Goal: Task Accomplishment & Management: Use online tool/utility

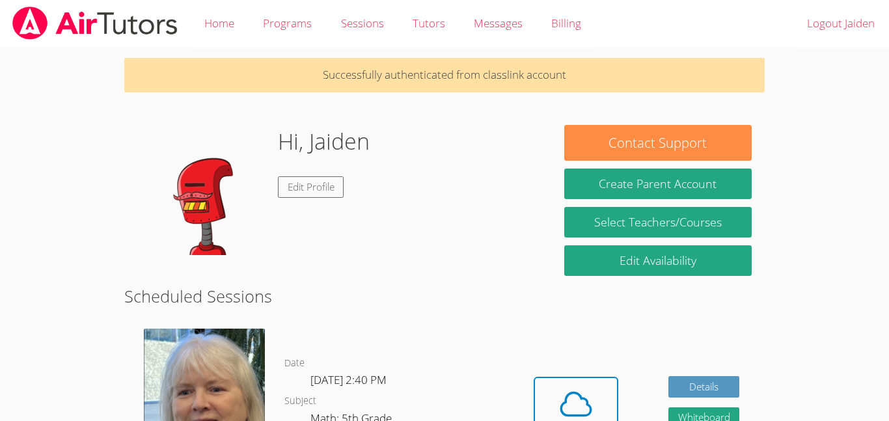
click at [396, 355] on dl "Date Mon Oct 6, 2:40 PM Subject Math: 5th Grade Phone Request Tutor Number" at bounding box center [396, 422] width 224 height 135
click at [588, 405] on icon at bounding box center [576, 403] width 30 height 23
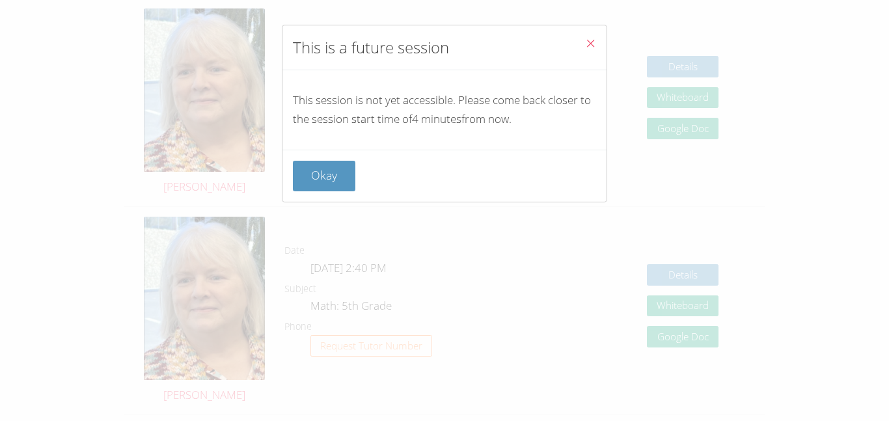
scroll to position [1105, 0]
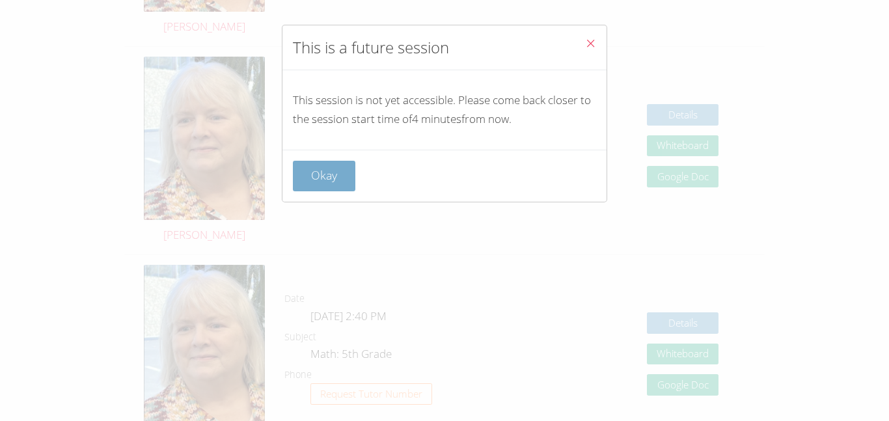
click at [319, 187] on button "Okay" at bounding box center [324, 176] width 62 height 31
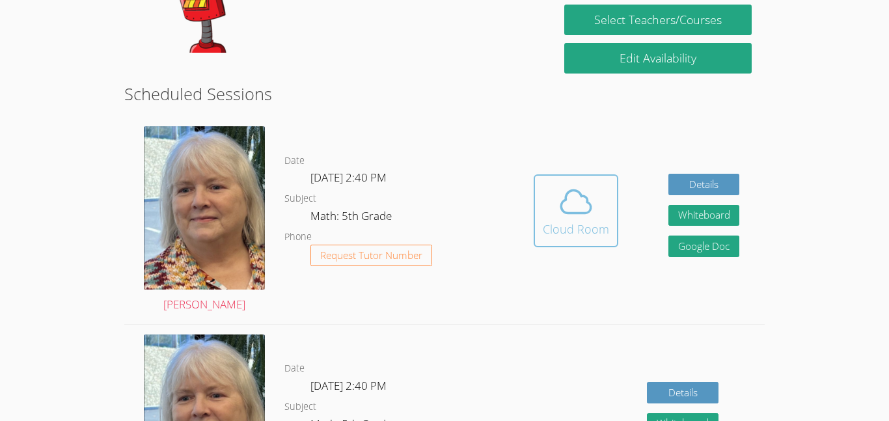
click at [569, 221] on div "Cloud Room" at bounding box center [576, 229] width 66 height 18
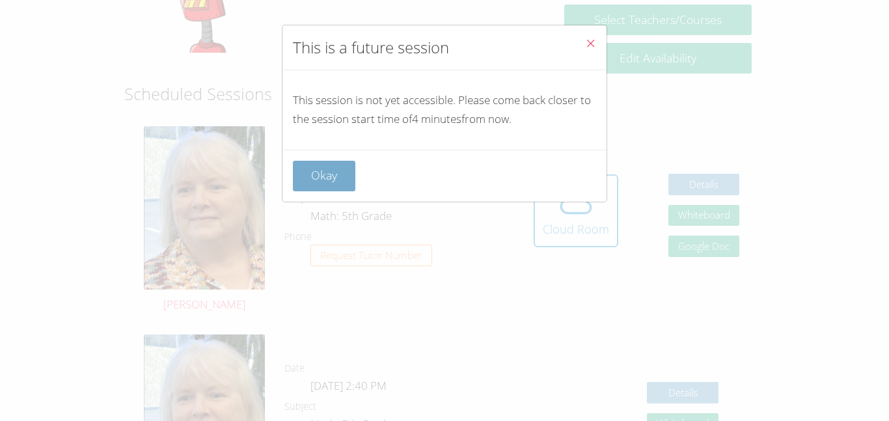
click at [343, 172] on button "Okay" at bounding box center [324, 176] width 62 height 31
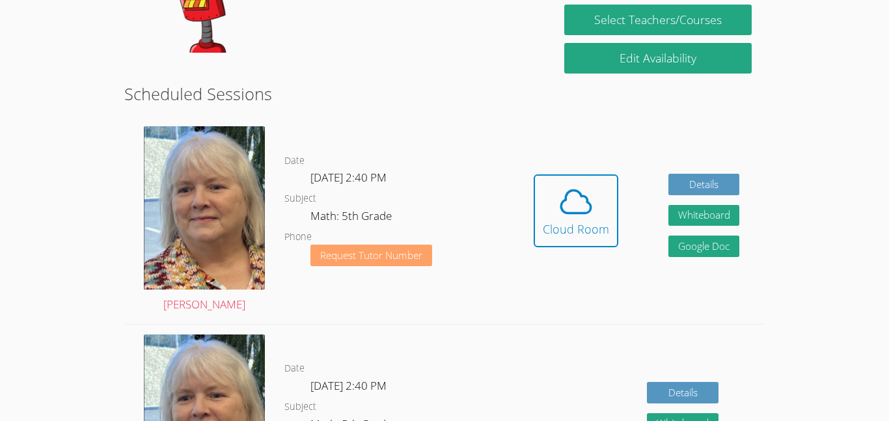
click at [430, 245] on button "Request Tutor Number" at bounding box center [371, 255] width 122 height 21
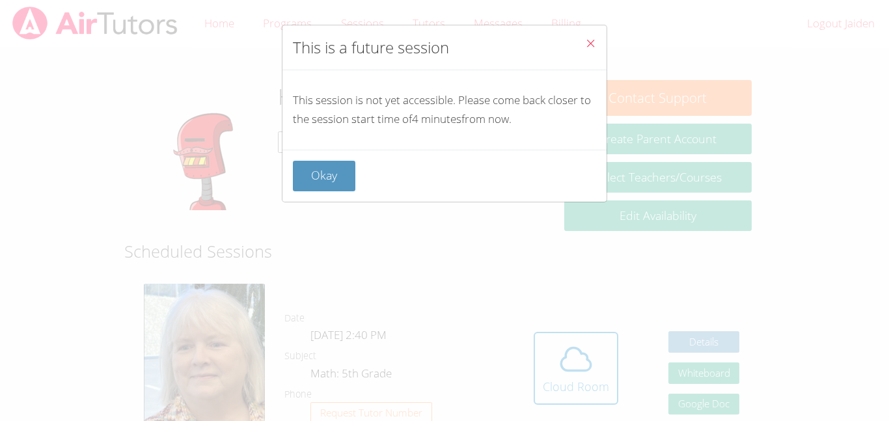
scroll to position [202, 0]
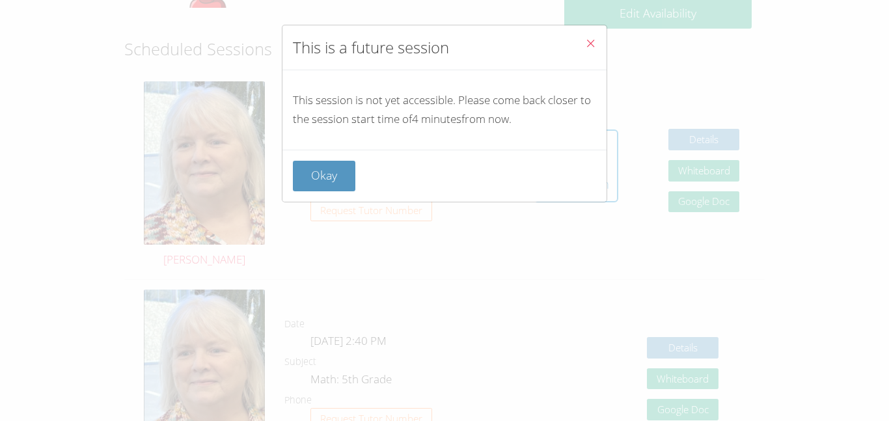
click at [357, 165] on div "Okay" at bounding box center [444, 176] width 303 height 31
click at [307, 174] on button "Okay" at bounding box center [324, 176] width 62 height 31
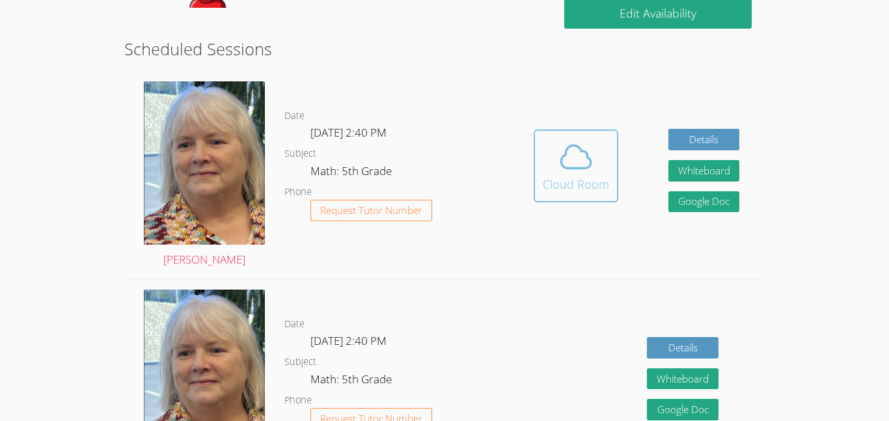
click at [549, 175] on div "Cloud Room" at bounding box center [576, 184] width 66 height 18
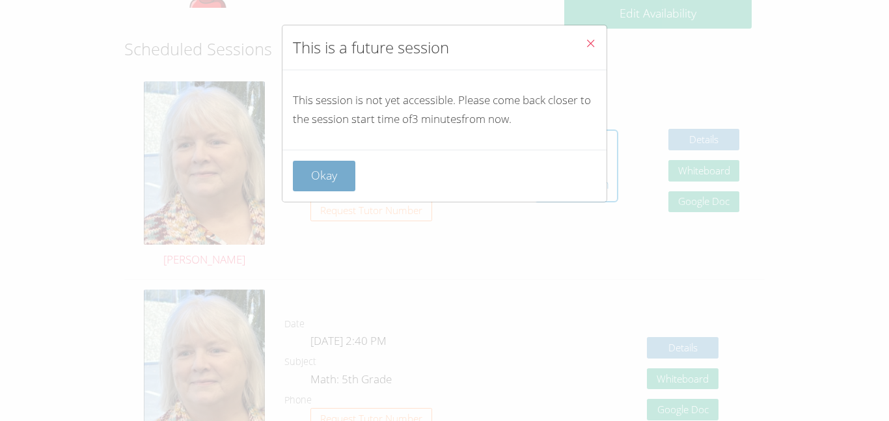
click at [352, 182] on button "Okay" at bounding box center [324, 176] width 62 height 31
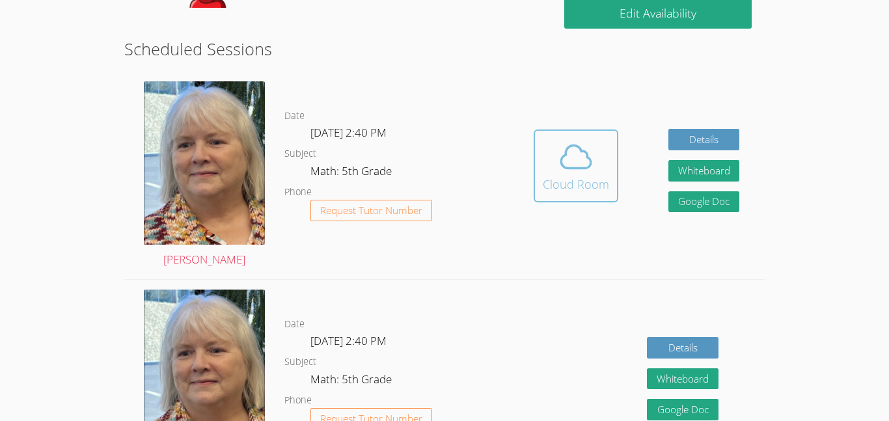
click at [570, 183] on div "Cloud Room" at bounding box center [576, 184] width 66 height 18
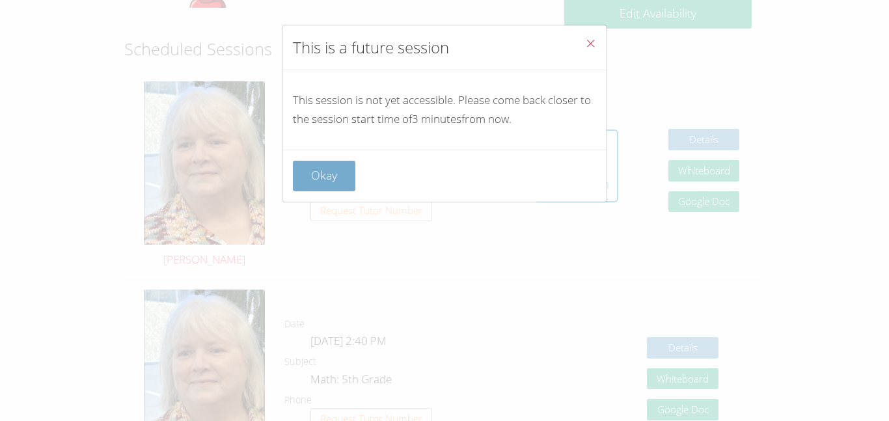
click at [336, 167] on button "Okay" at bounding box center [324, 176] width 62 height 31
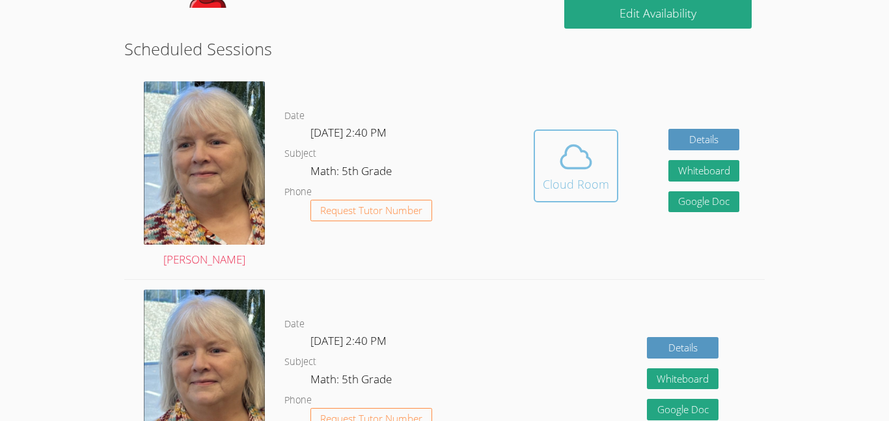
click at [593, 173] on span at bounding box center [576, 157] width 66 height 36
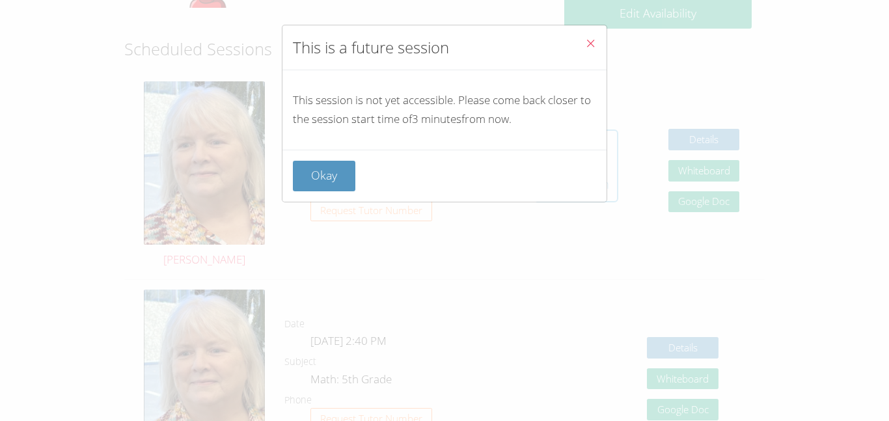
click at [593, 173] on div "Okay" at bounding box center [444, 176] width 303 height 31
click at [375, 112] on p "This session is not yet accessible. Please come back closer to the session star…" at bounding box center [444, 110] width 303 height 38
click at [349, 150] on div "Okay" at bounding box center [444, 176] width 324 height 52
click at [346, 166] on button "Okay" at bounding box center [324, 176] width 62 height 31
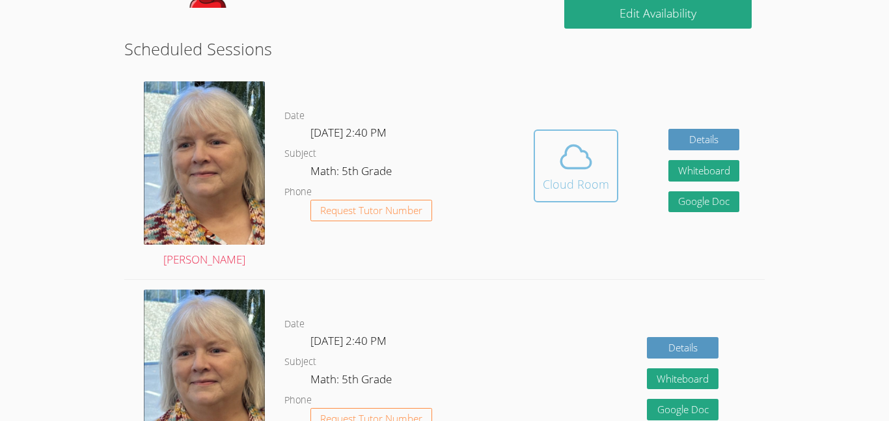
click at [593, 182] on div "Cloud Room" at bounding box center [576, 184] width 66 height 18
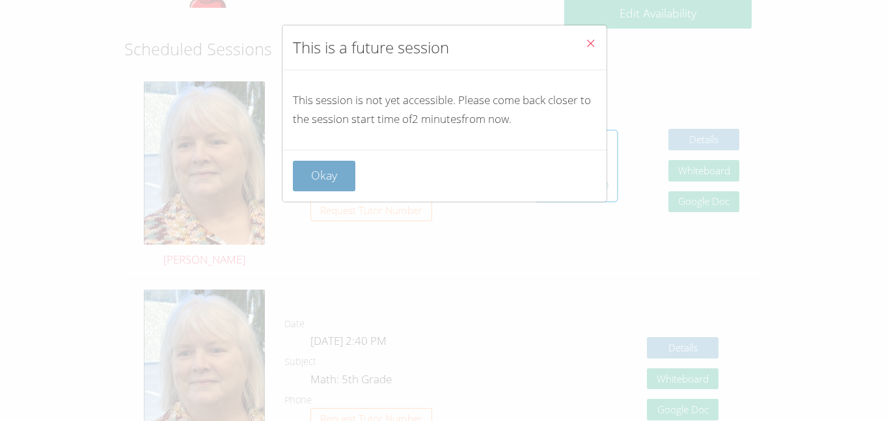
click at [347, 178] on button "Okay" at bounding box center [324, 176] width 62 height 31
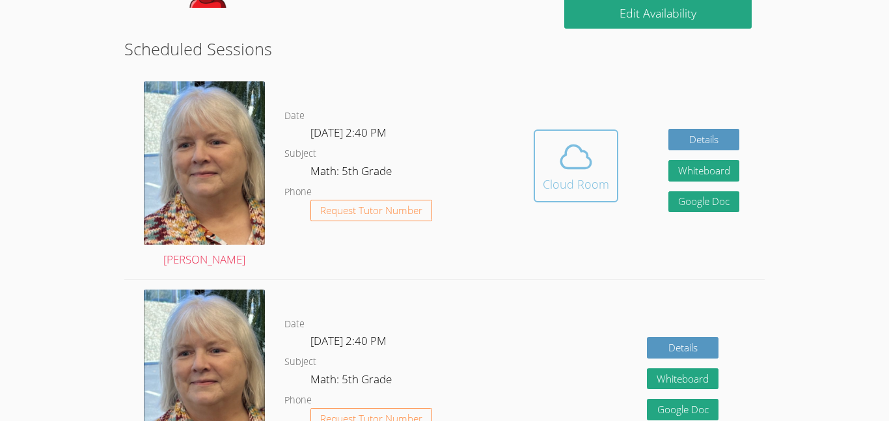
click at [565, 164] on icon at bounding box center [575, 157] width 36 height 36
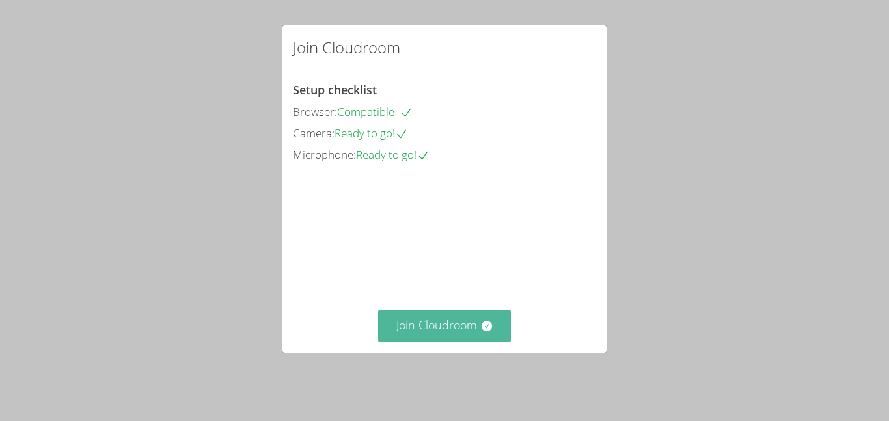
click at [460, 321] on button "Join Cloudroom" at bounding box center [444, 326] width 133 height 32
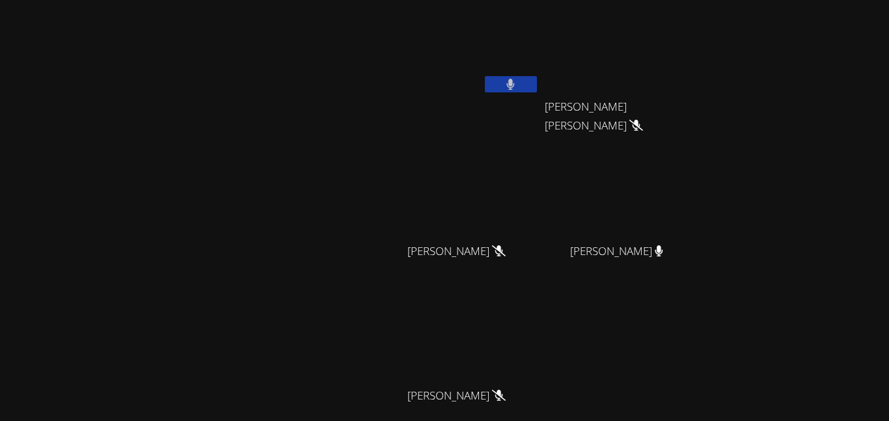
click at [503, 87] on button at bounding box center [511, 84] width 52 height 16
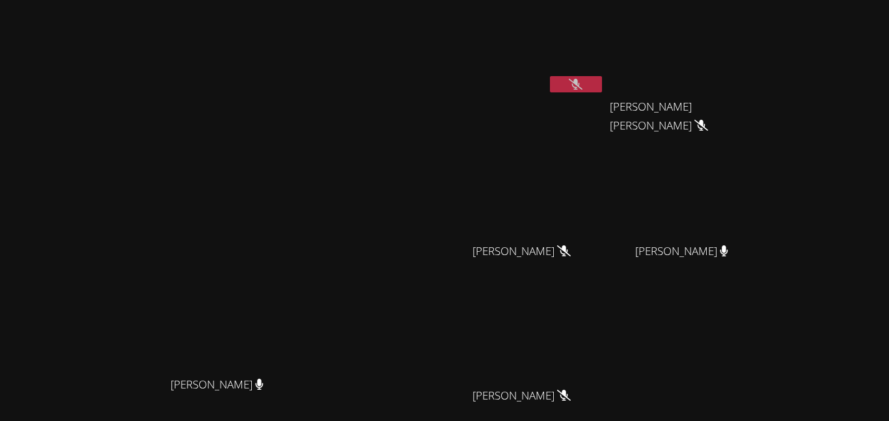
click at [582, 81] on icon at bounding box center [576, 84] width 14 height 11
click at [602, 81] on button at bounding box center [576, 84] width 52 height 16
click at [582, 84] on icon at bounding box center [576, 84] width 14 height 11
click at [602, 81] on button at bounding box center [576, 84] width 52 height 16
click at [602, 92] on div at bounding box center [576, 86] width 52 height 20
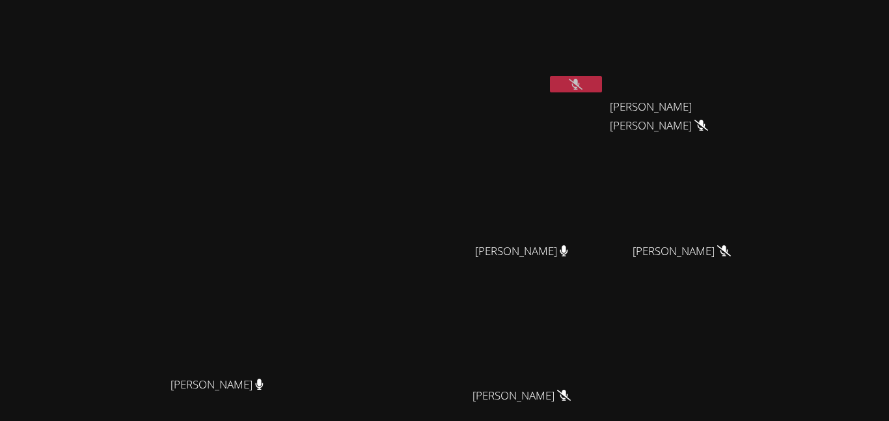
click at [582, 88] on icon at bounding box center [576, 84] width 14 height 11
click at [580, 88] on icon at bounding box center [575, 84] width 8 height 11
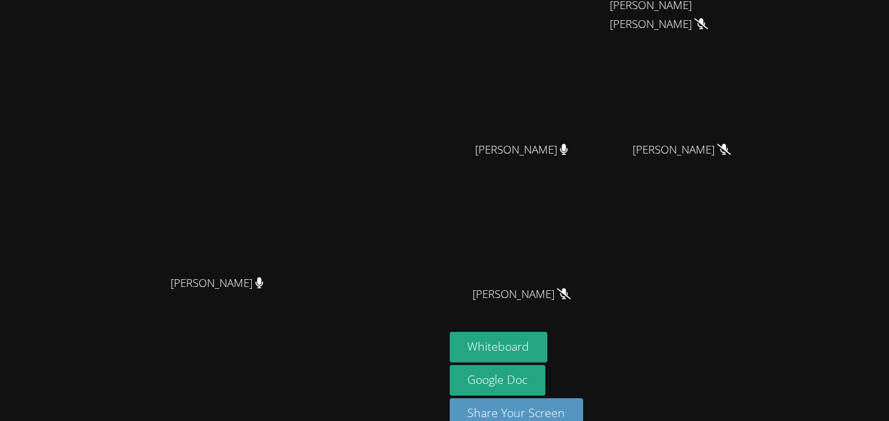
scroll to position [127, 0]
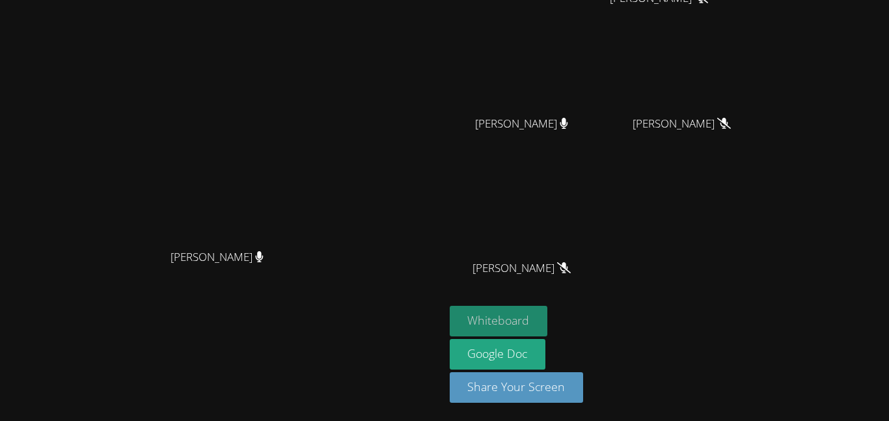
click at [548, 313] on button "Whiteboard" at bounding box center [498, 321] width 98 height 31
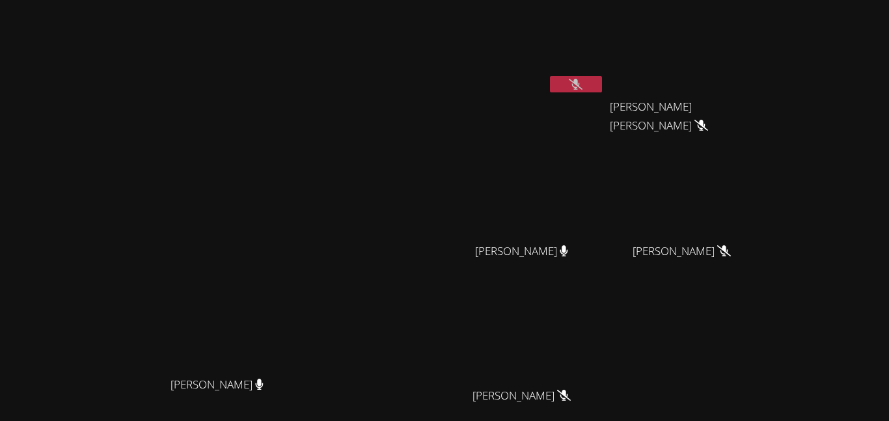
click at [582, 87] on icon at bounding box center [576, 84] width 14 height 11
click at [580, 87] on icon at bounding box center [576, 84] width 8 height 11
click at [602, 77] on button at bounding box center [576, 84] width 52 height 16
click at [602, 79] on button at bounding box center [576, 84] width 52 height 16
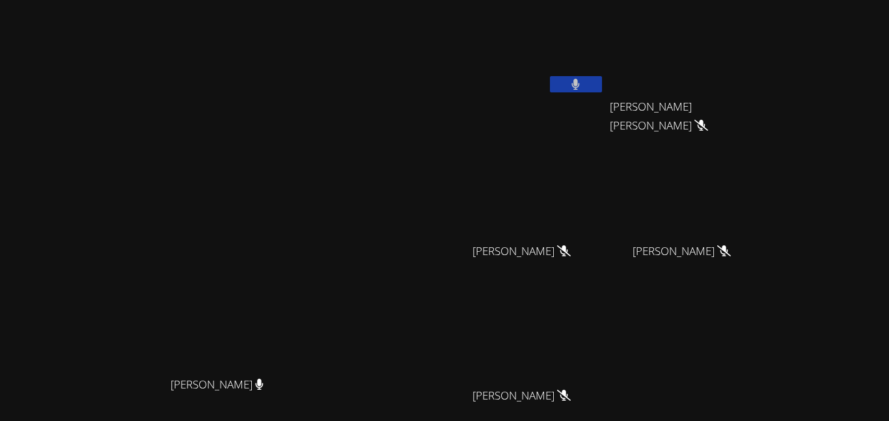
click at [580, 80] on icon at bounding box center [576, 84] width 8 height 11
click at [582, 83] on icon at bounding box center [576, 84] width 14 height 11
click at [580, 83] on icon at bounding box center [576, 84] width 8 height 11
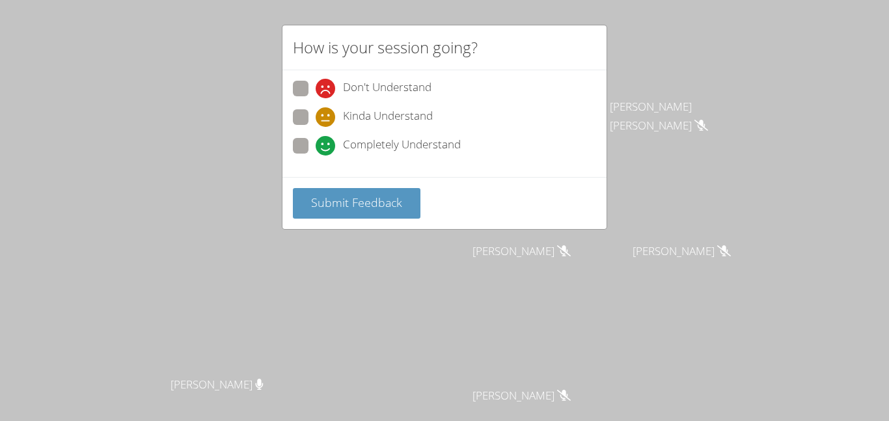
click at [366, 150] on span "Completely Understand" at bounding box center [402, 146] width 118 height 20
click at [327, 149] on input "Completely Understand" at bounding box center [320, 143] width 11 height 11
radio input "true"
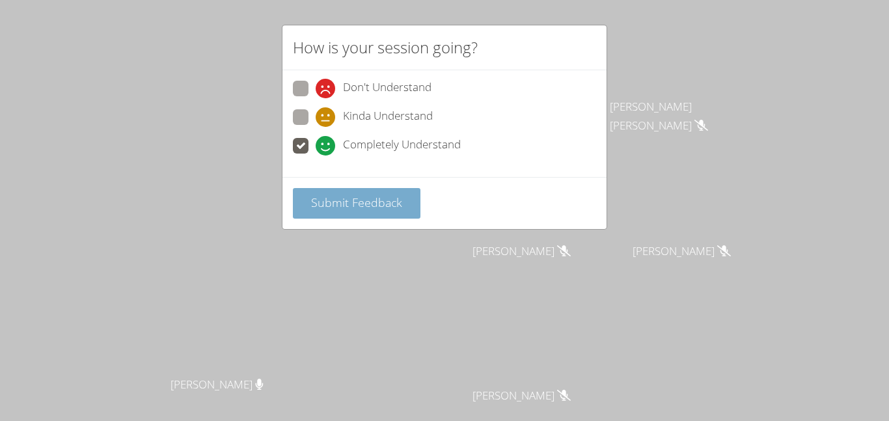
click at [371, 191] on button "Submit Feedback" at bounding box center [356, 203] width 127 height 31
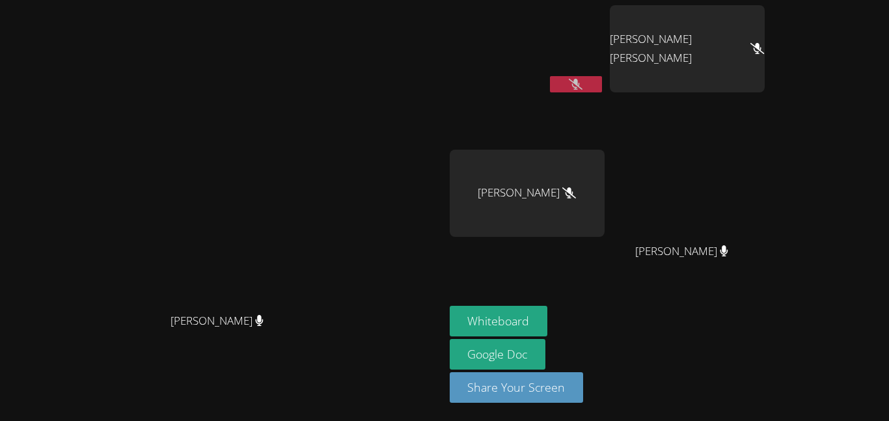
click at [602, 83] on button at bounding box center [576, 84] width 52 height 16
